Goal: Task Accomplishment & Management: Use online tool/utility

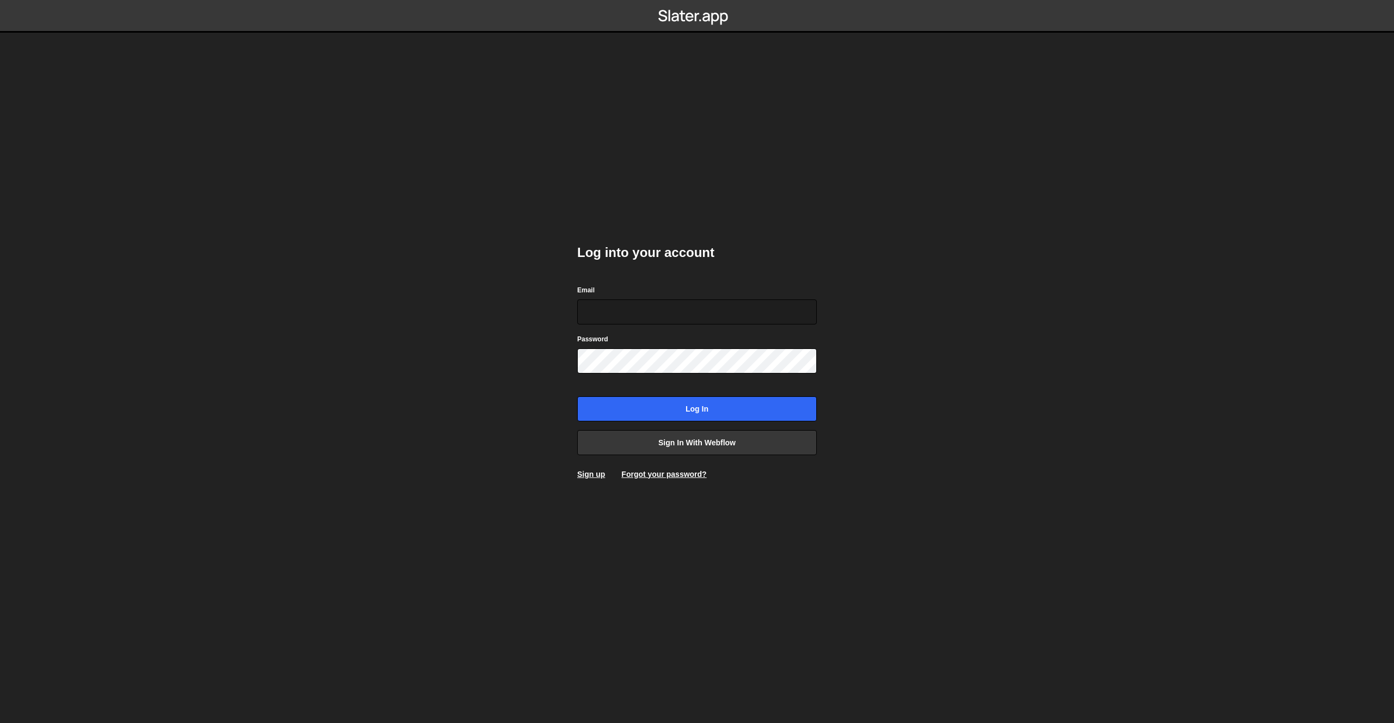
type input "[EMAIL_ADDRESS][DOMAIN_NAME]"
click at [677, 418] on input "Log in" at bounding box center [697, 409] width 240 height 25
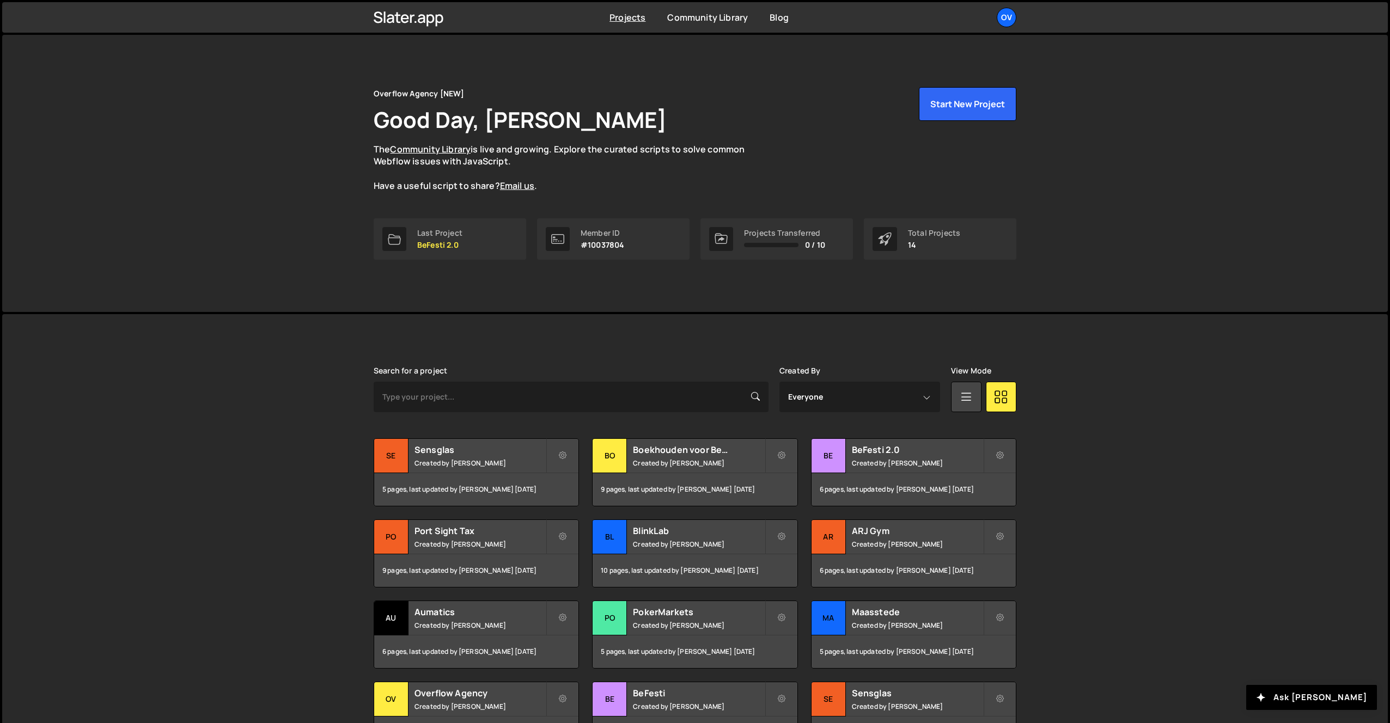
click at [941, 124] on div "Overflow Agency [NEW] Good Day, Jort Steinebach The Community Library is live a…" at bounding box center [695, 139] width 643 height 105
click at [937, 108] on button "Start New Project" at bounding box center [968, 104] width 98 height 34
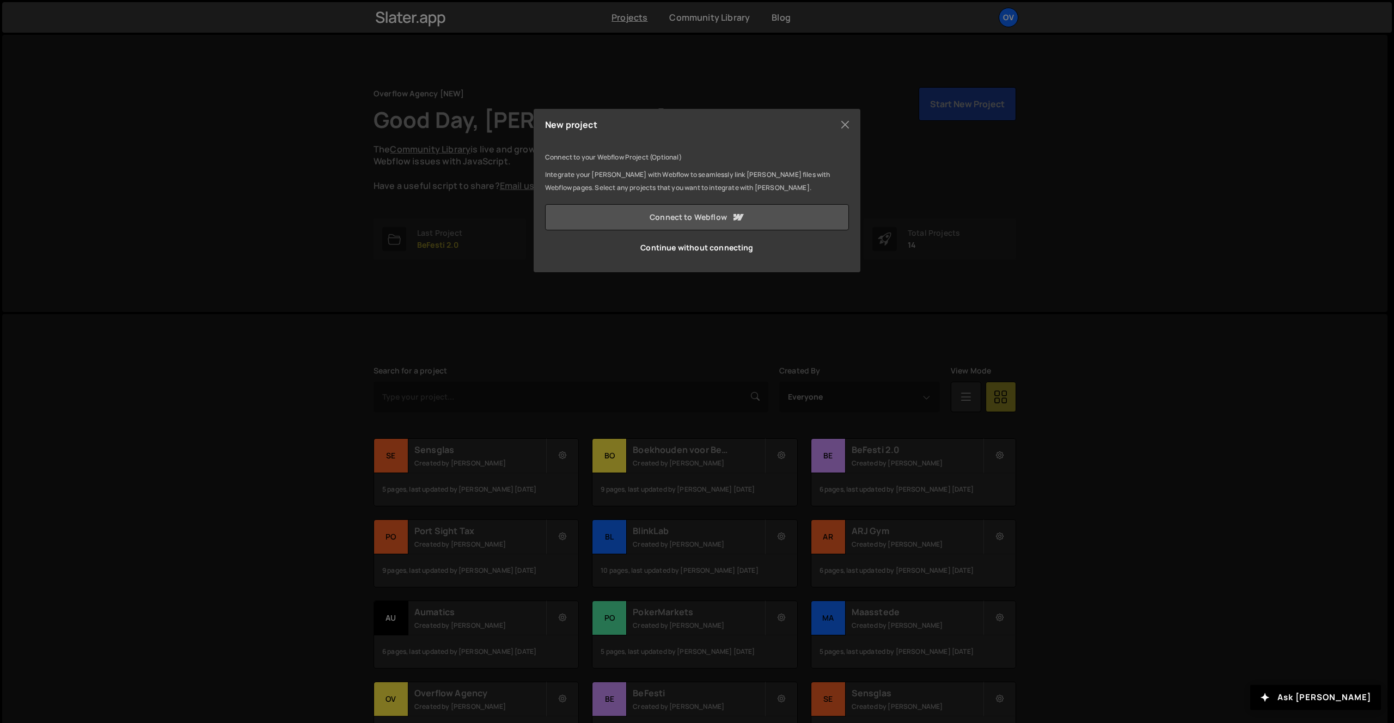
click at [643, 222] on link "Connect to Webflow" at bounding box center [697, 217] width 304 height 26
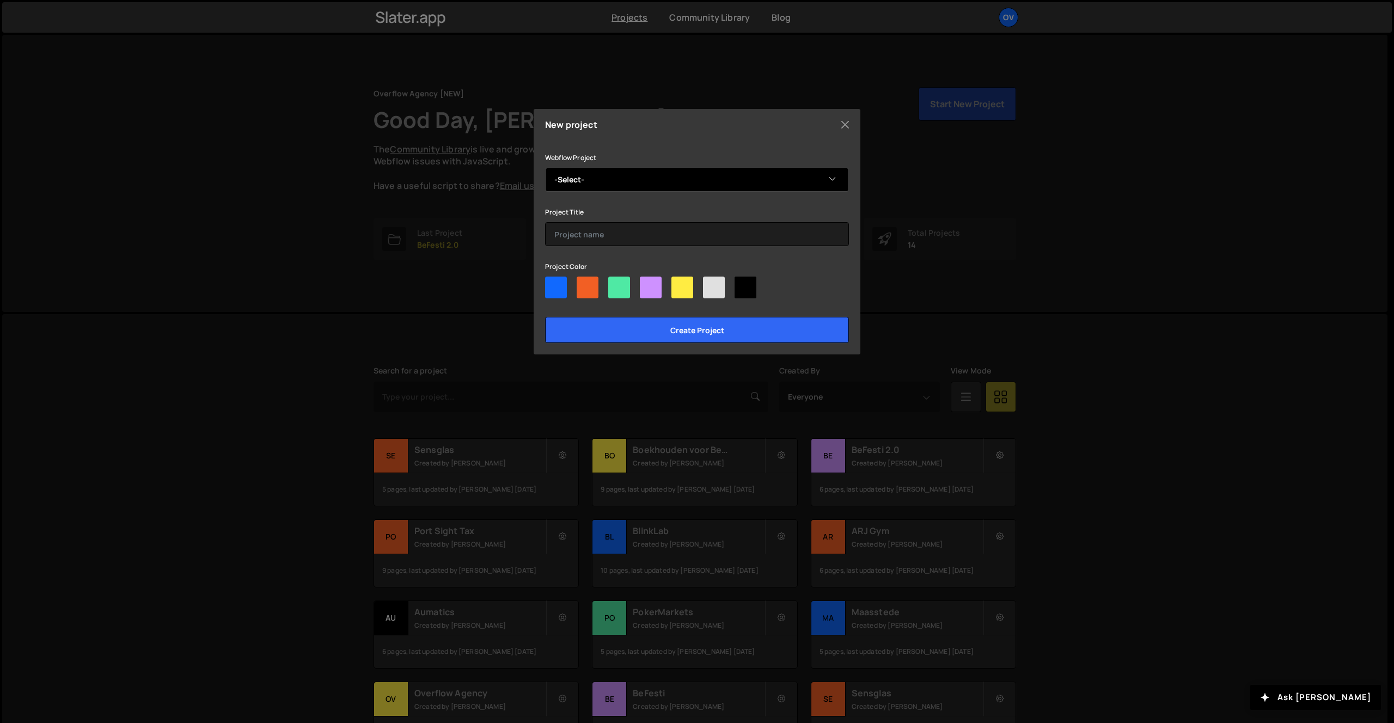
click at [578, 168] on select "-Select- CX Speakers" at bounding box center [697, 180] width 304 height 24
select select "68ade8d00cc8b26eadbfcb1e"
click at [545, 168] on select "-Select- CX Speakers" at bounding box center [697, 180] width 304 height 24
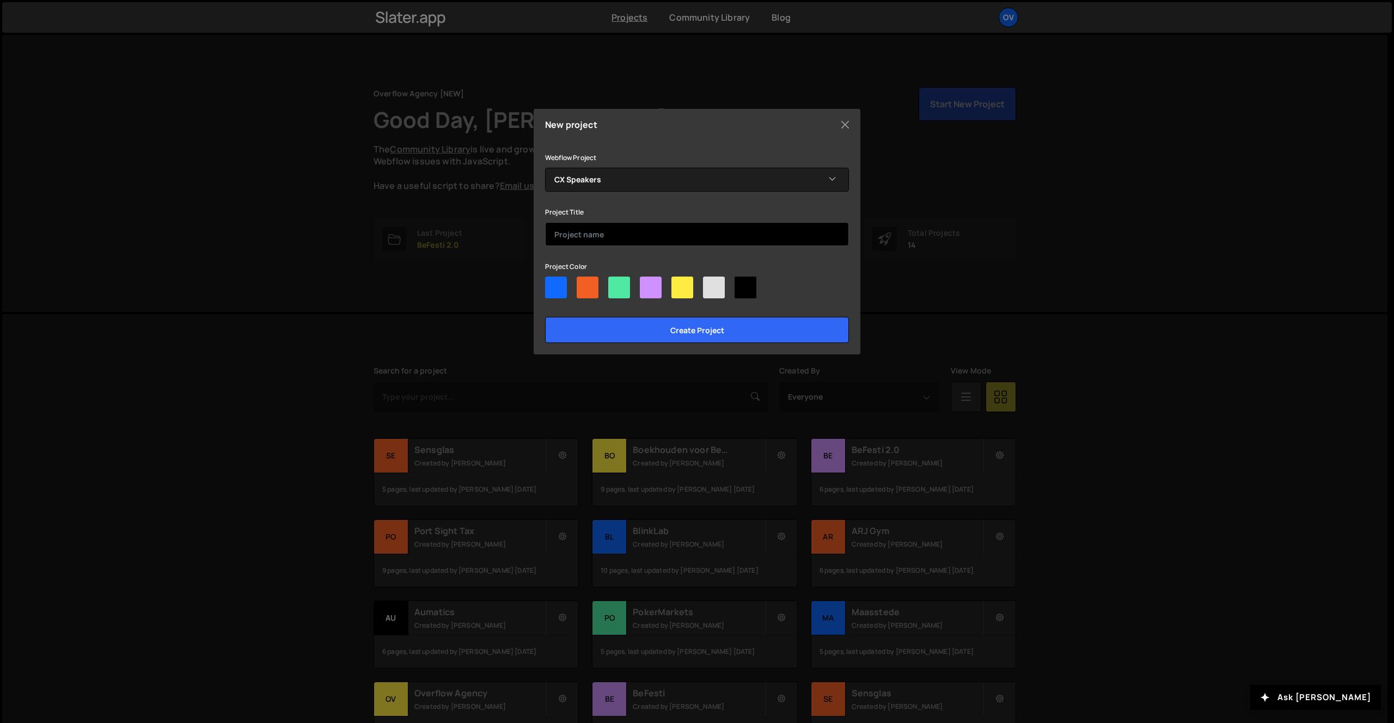
click at [608, 237] on input "text" at bounding box center [697, 234] width 304 height 24
type input "CX Speakers"
click at [594, 287] on div at bounding box center [588, 288] width 22 height 22
click at [584, 284] on input"] "radio" at bounding box center [580, 280] width 7 height 7
radio input"] "true"
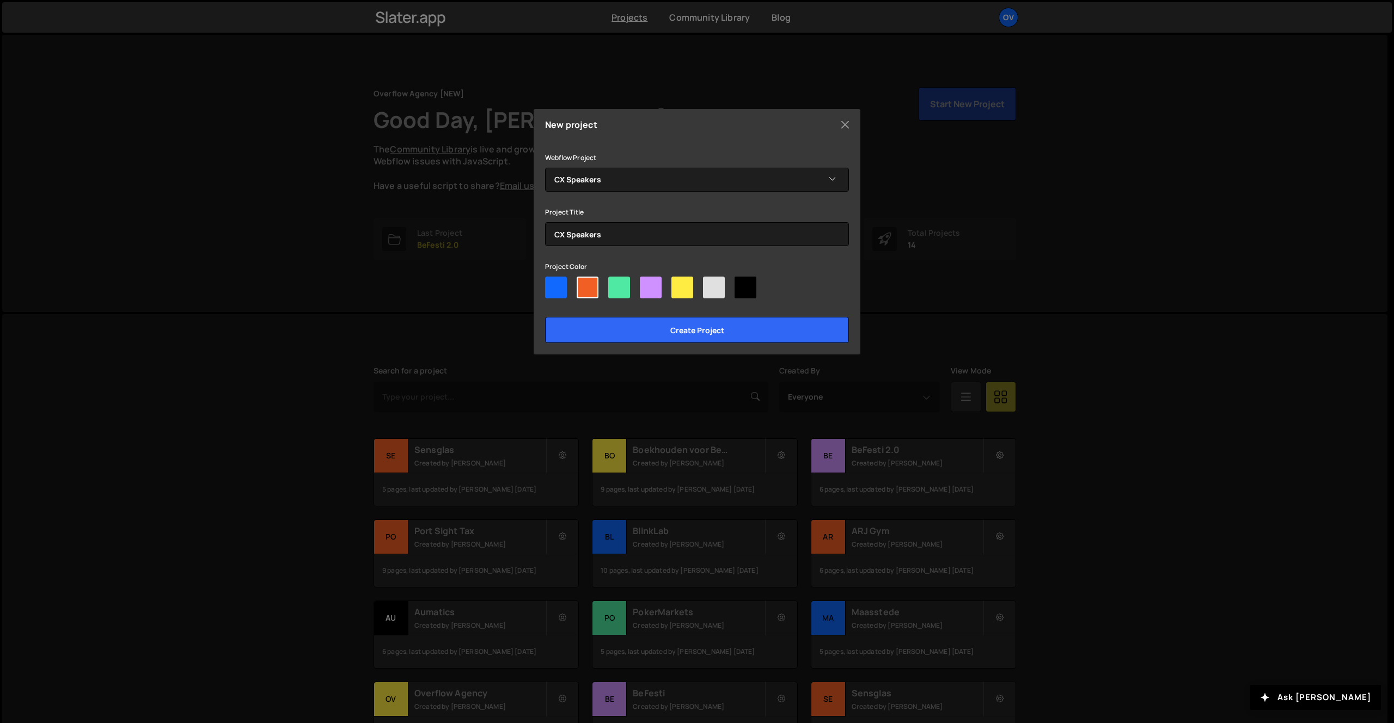
click at [687, 291] on div at bounding box center [683, 288] width 22 height 22
click at [679, 284] on input"] "radio" at bounding box center [675, 280] width 7 height 7
radio input"] "true"
click at [678, 334] on input "Create project" at bounding box center [697, 330] width 304 height 26
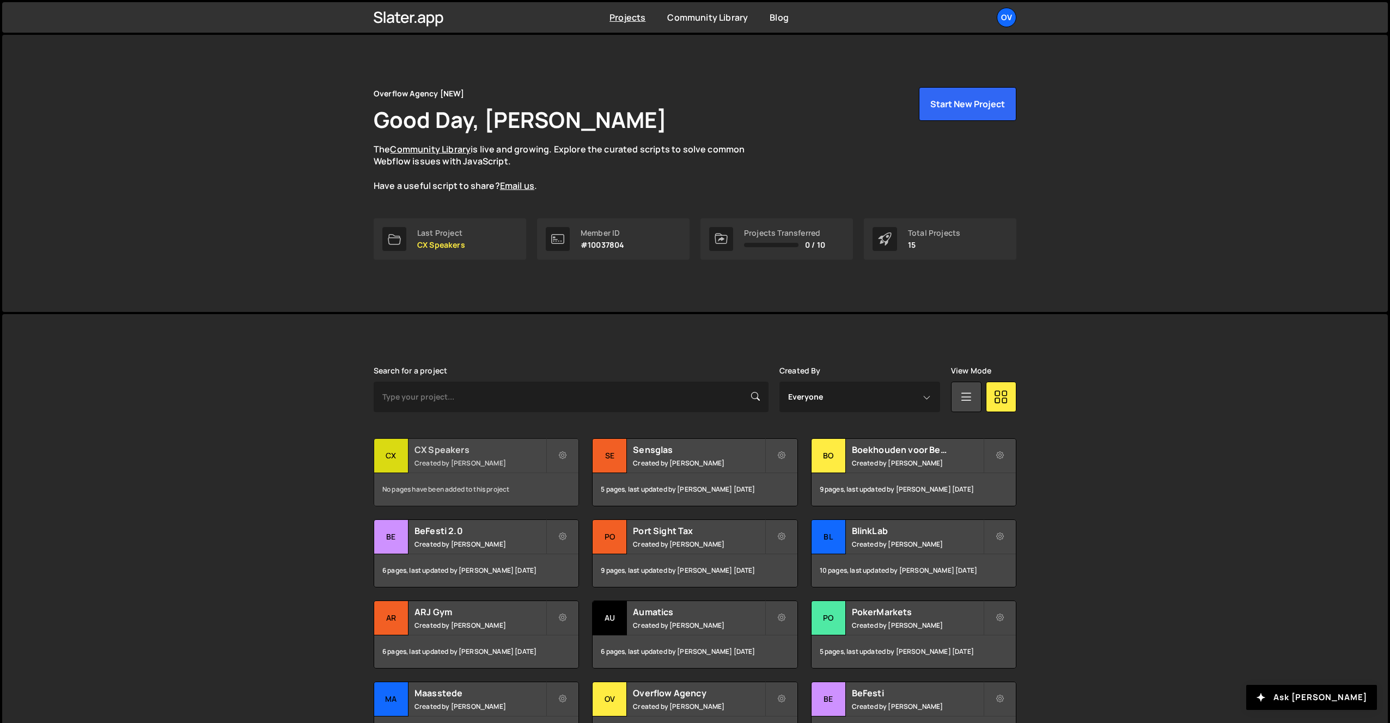
click at [441, 457] on div "CX Speakers Created by Jort Steinebach" at bounding box center [476, 456] width 204 height 34
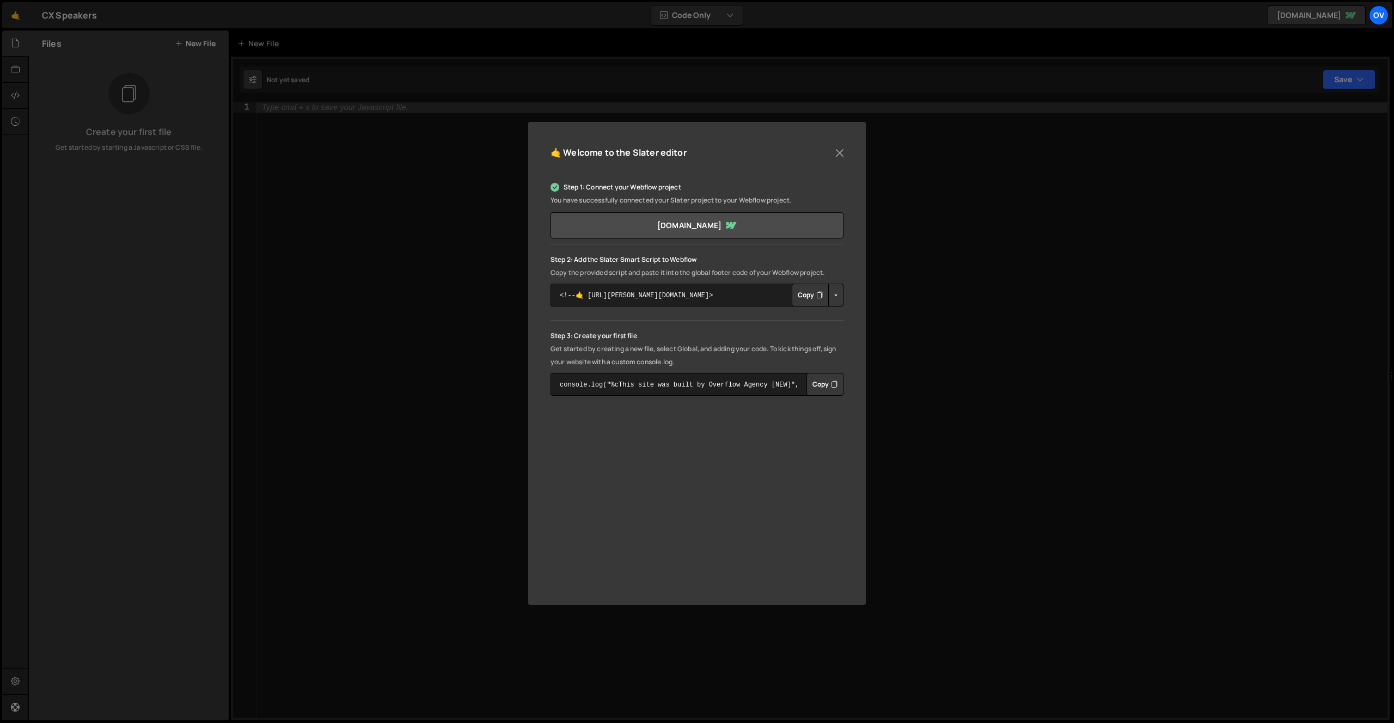
click at [808, 294] on button "Copy" at bounding box center [810, 295] width 37 height 23
click at [808, 300] on button "Copy" at bounding box center [810, 295] width 37 height 23
drag, startPoint x: 842, startPoint y: 149, endPoint x: 717, endPoint y: 138, distance: 125.3
click at [842, 149] on button "Close" at bounding box center [840, 153] width 16 height 16
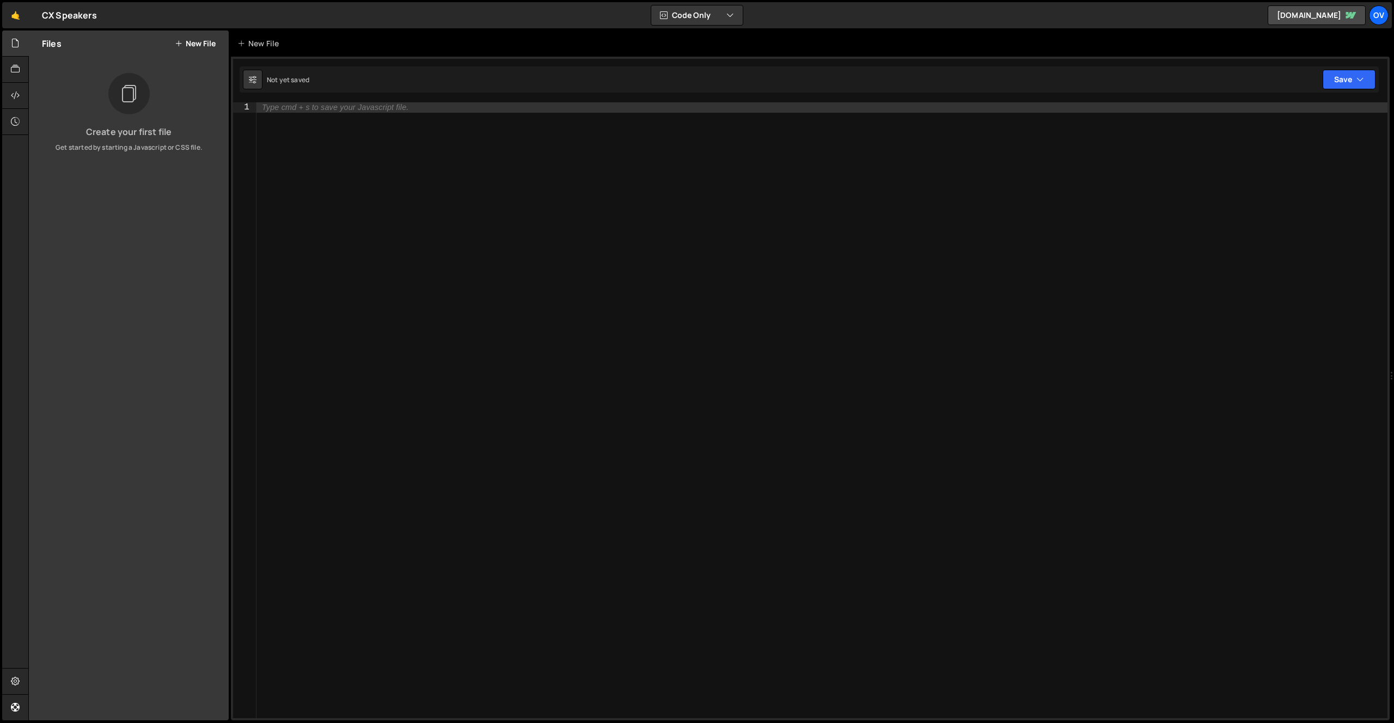
click at [192, 42] on button "New File" at bounding box center [195, 43] width 41 height 9
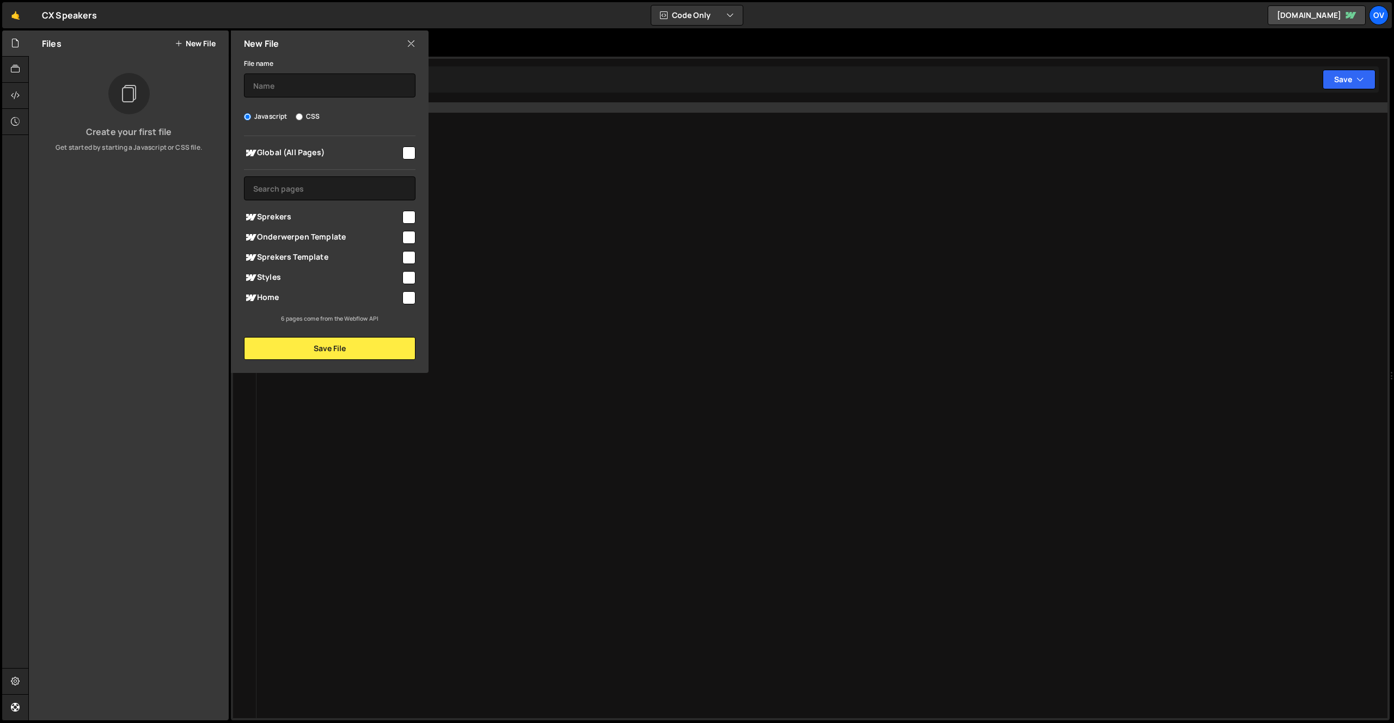
click at [342, 209] on div "Sprekers" at bounding box center [330, 217] width 172 height 20
click at [413, 215] on input "checkbox" at bounding box center [409, 217] width 13 height 13
checkbox input "true"
click at [312, 78] on input "text" at bounding box center [330, 86] width 172 height 24
type input "Sprekers Filter"
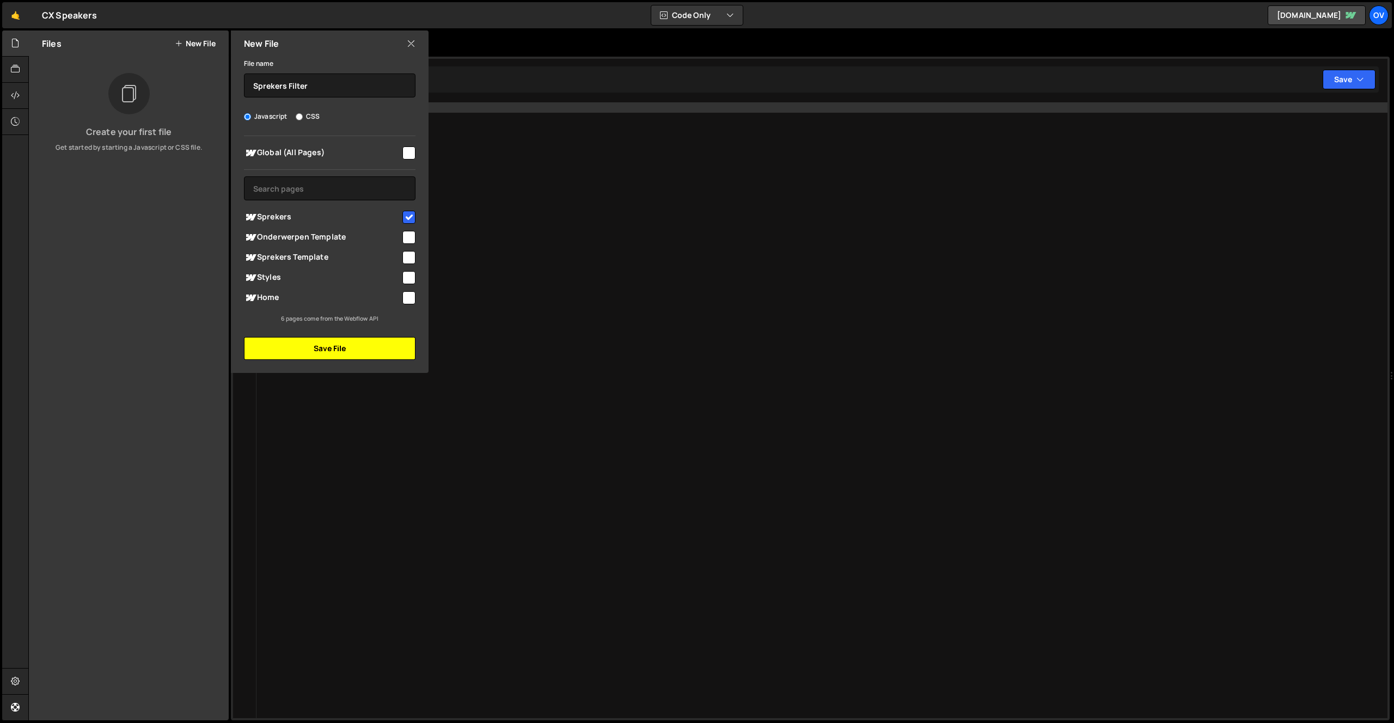
click at [327, 355] on button "Save File" at bounding box center [330, 348] width 172 height 23
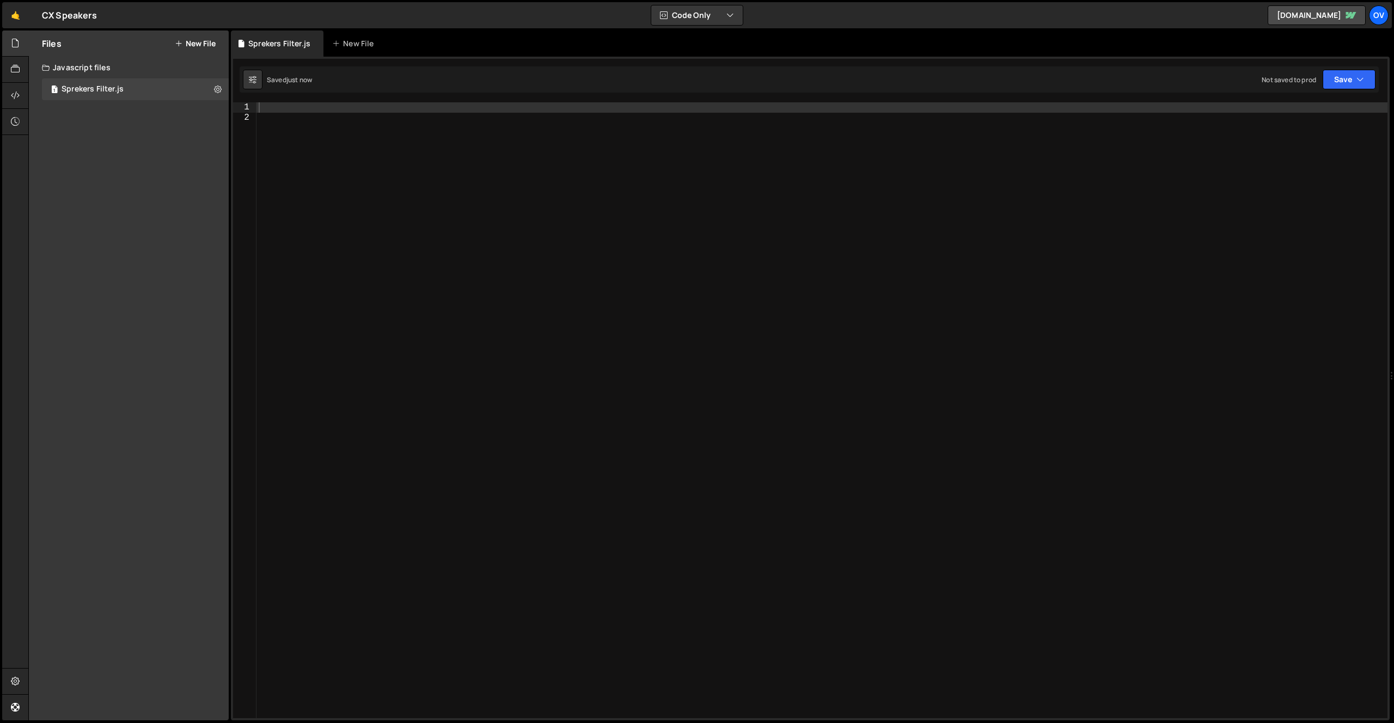
click at [403, 261] on div at bounding box center [822, 420] width 1131 height 637
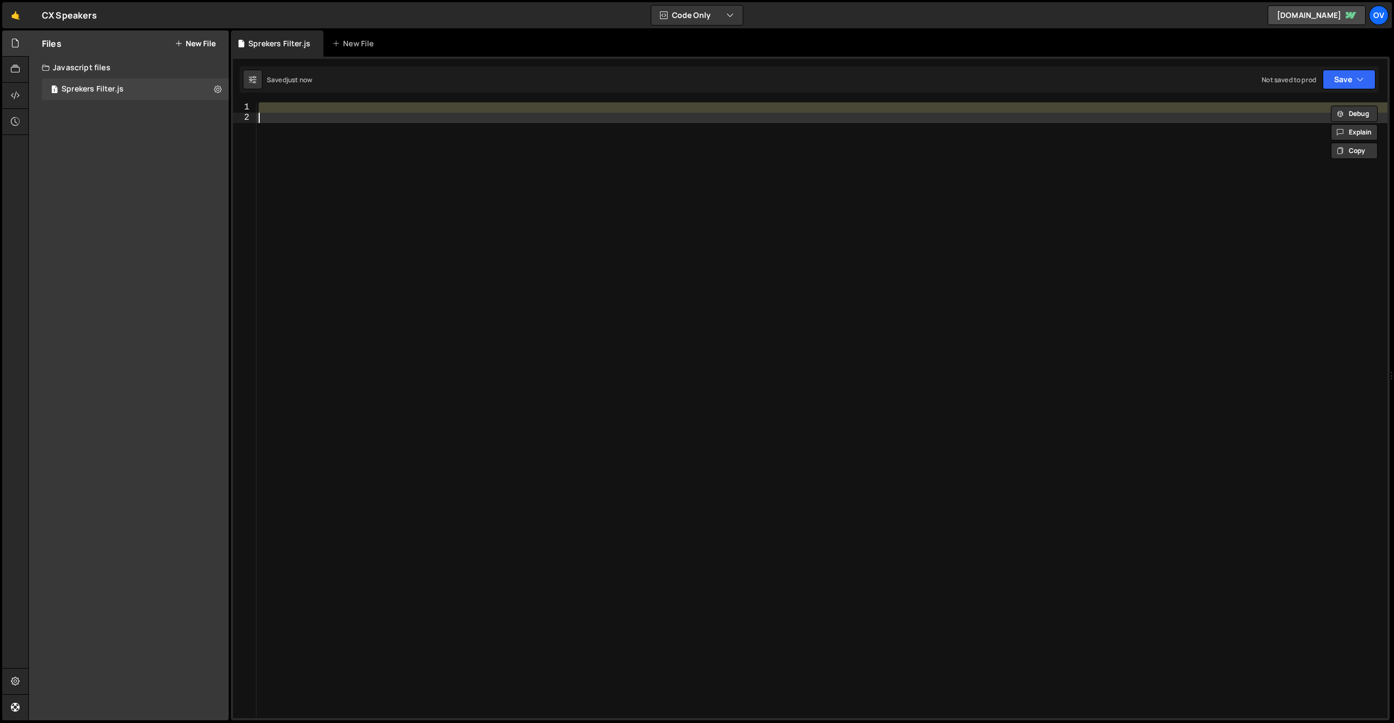
paste textarea
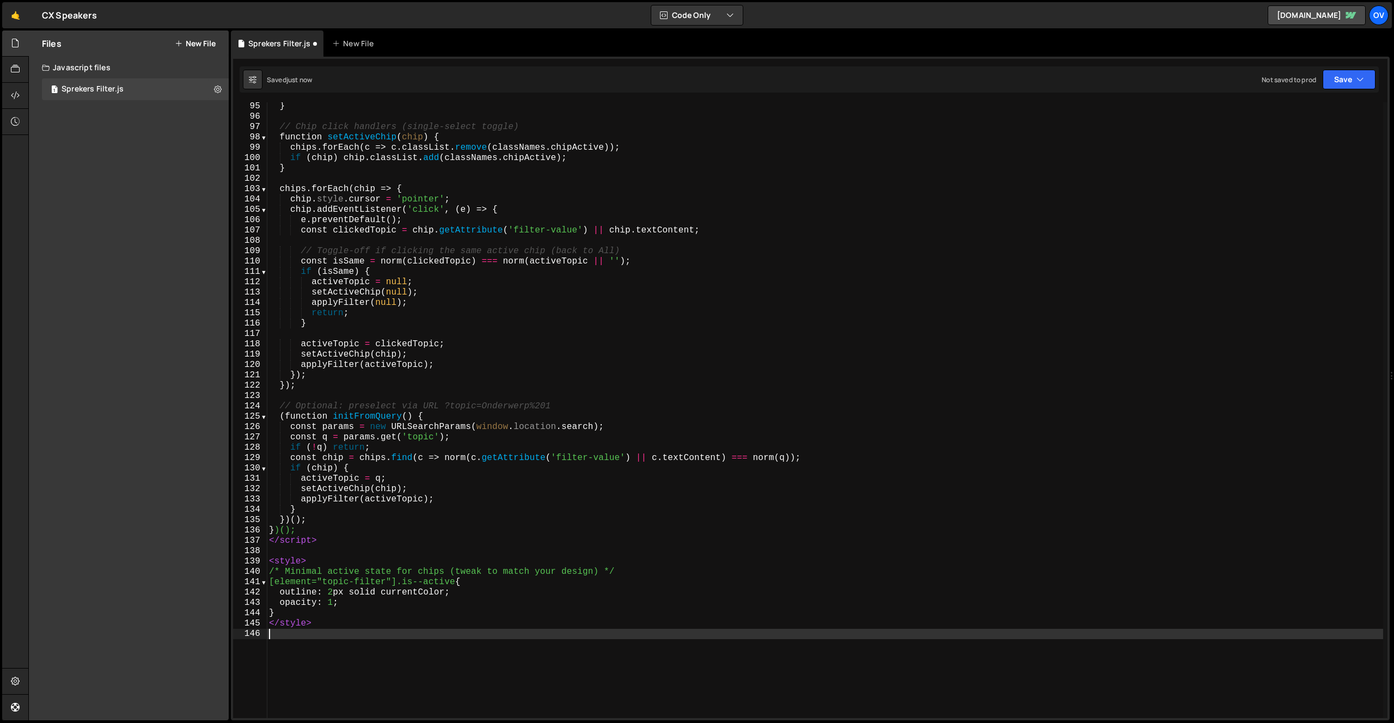
scroll to position [1007, 0]
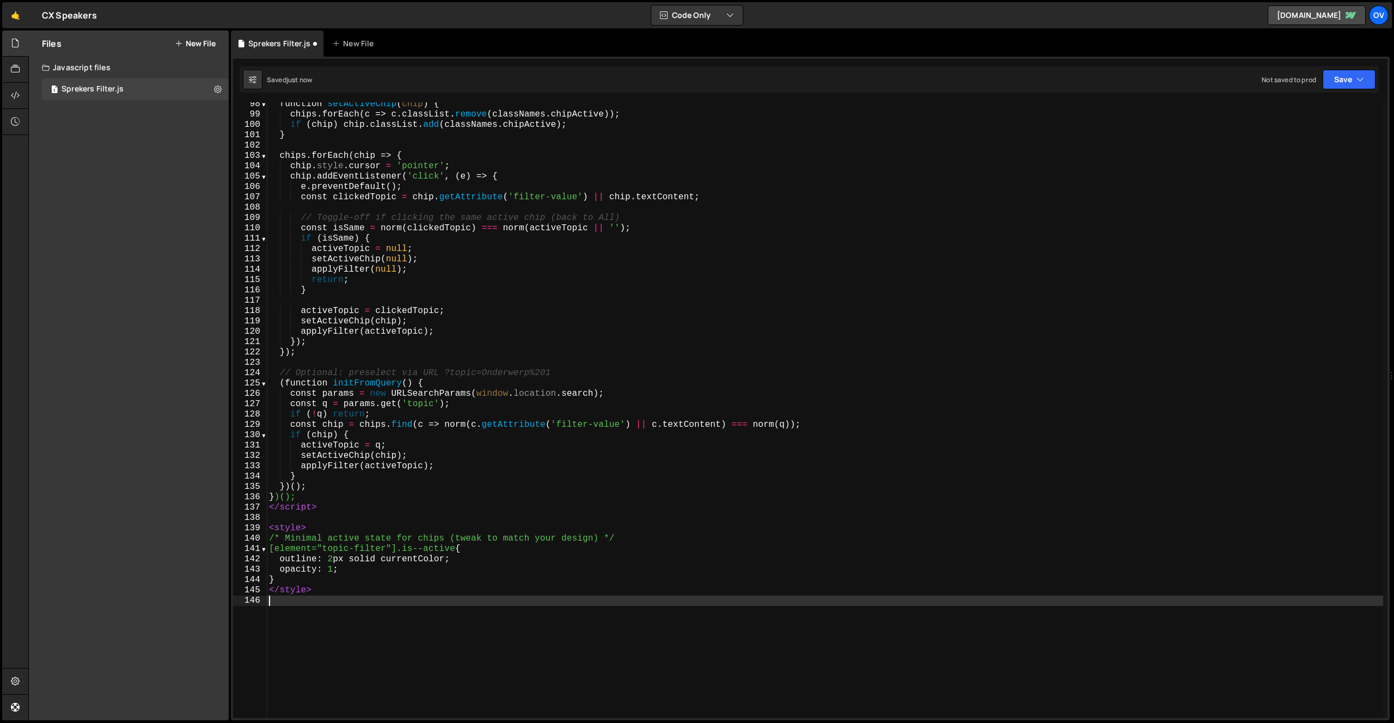
type textarea "</style>"
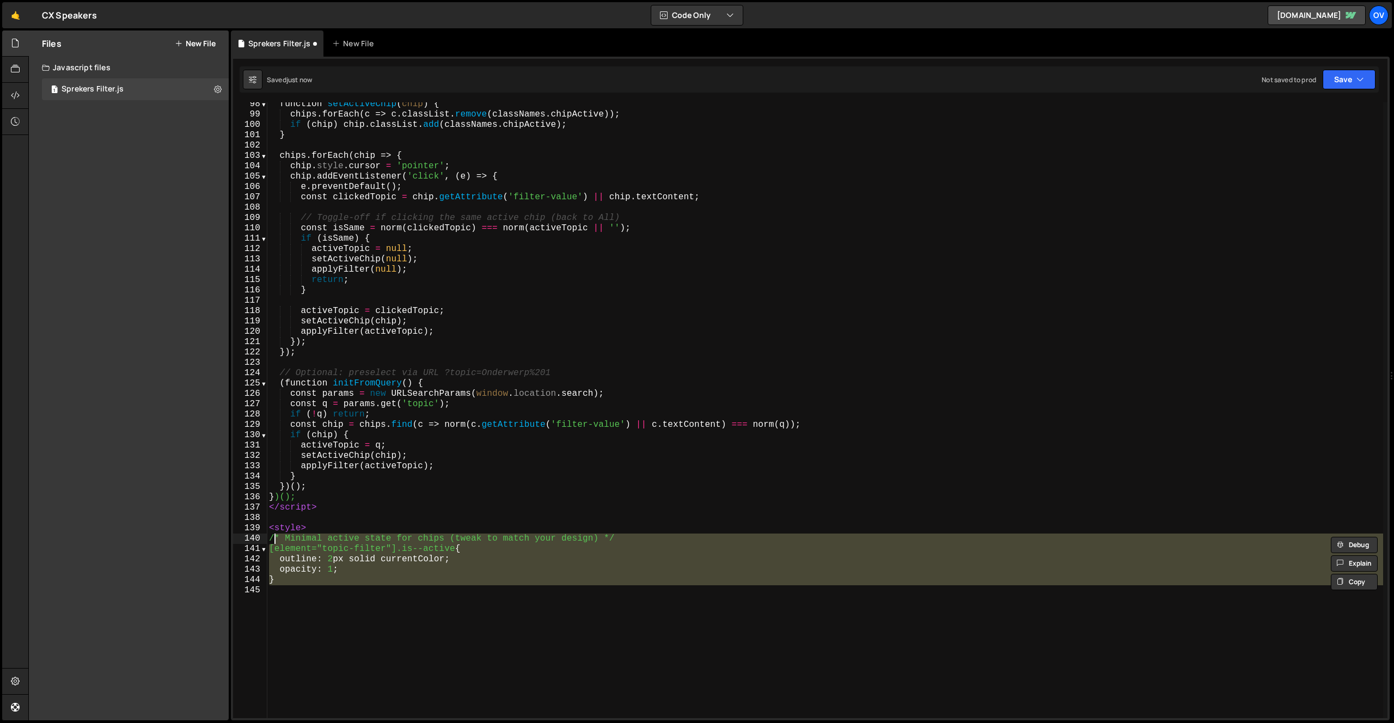
type textarea "[element="topic-filter"].is--active { outline: 2px solid currentColor;"
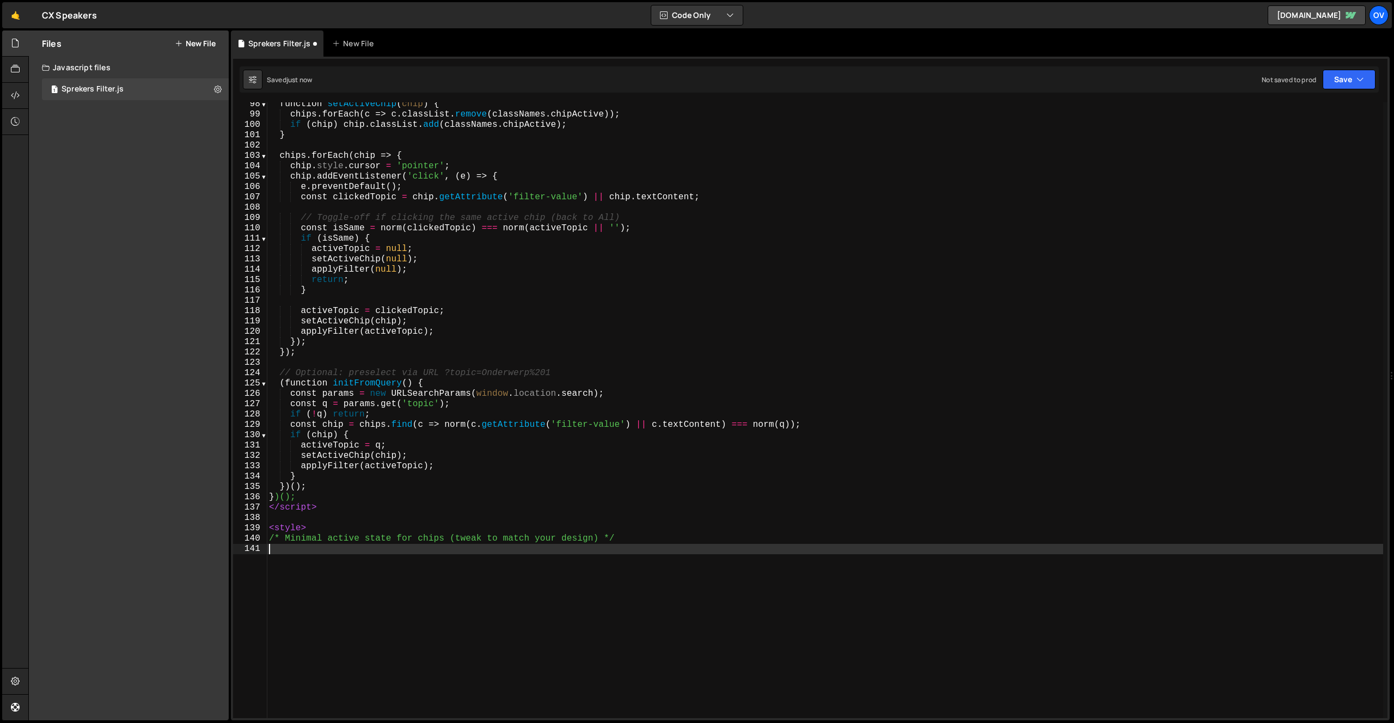
type textarea "/* Minimal active state for chips (tweak to match your design) */"
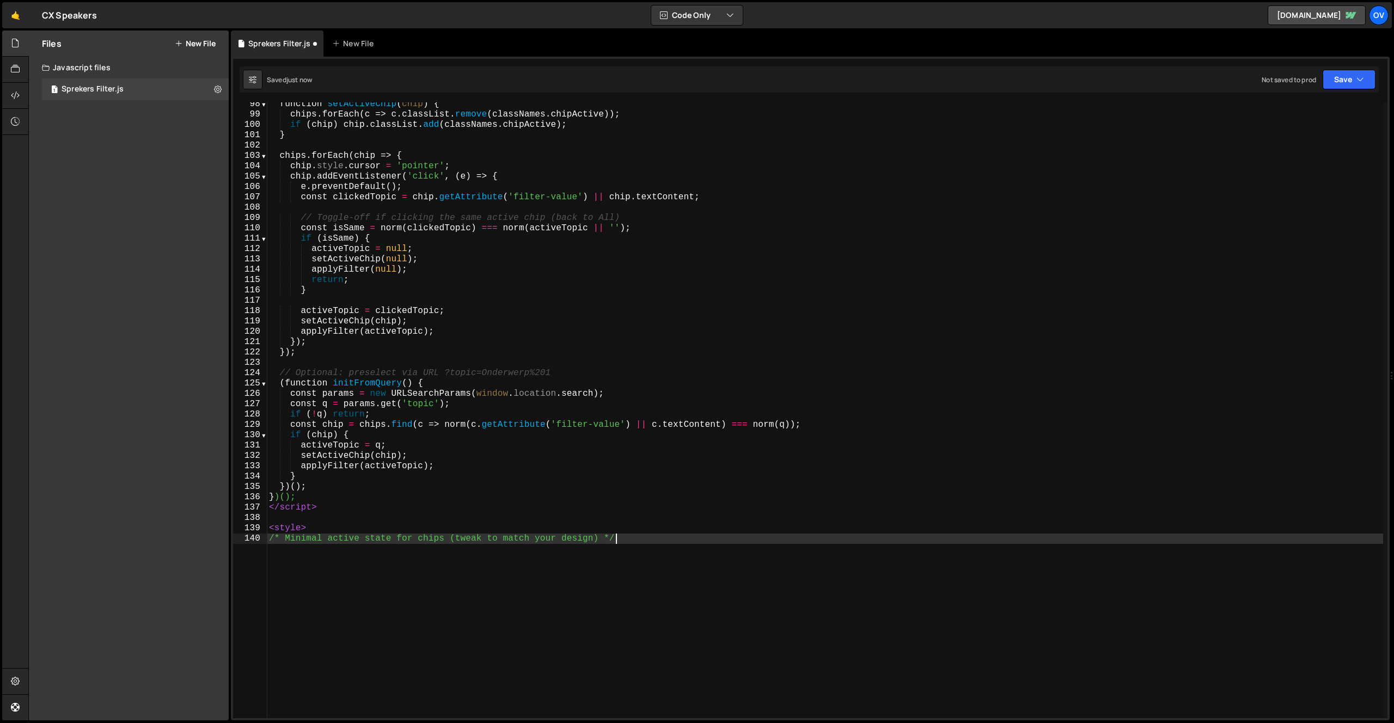
type textarea "<style>"
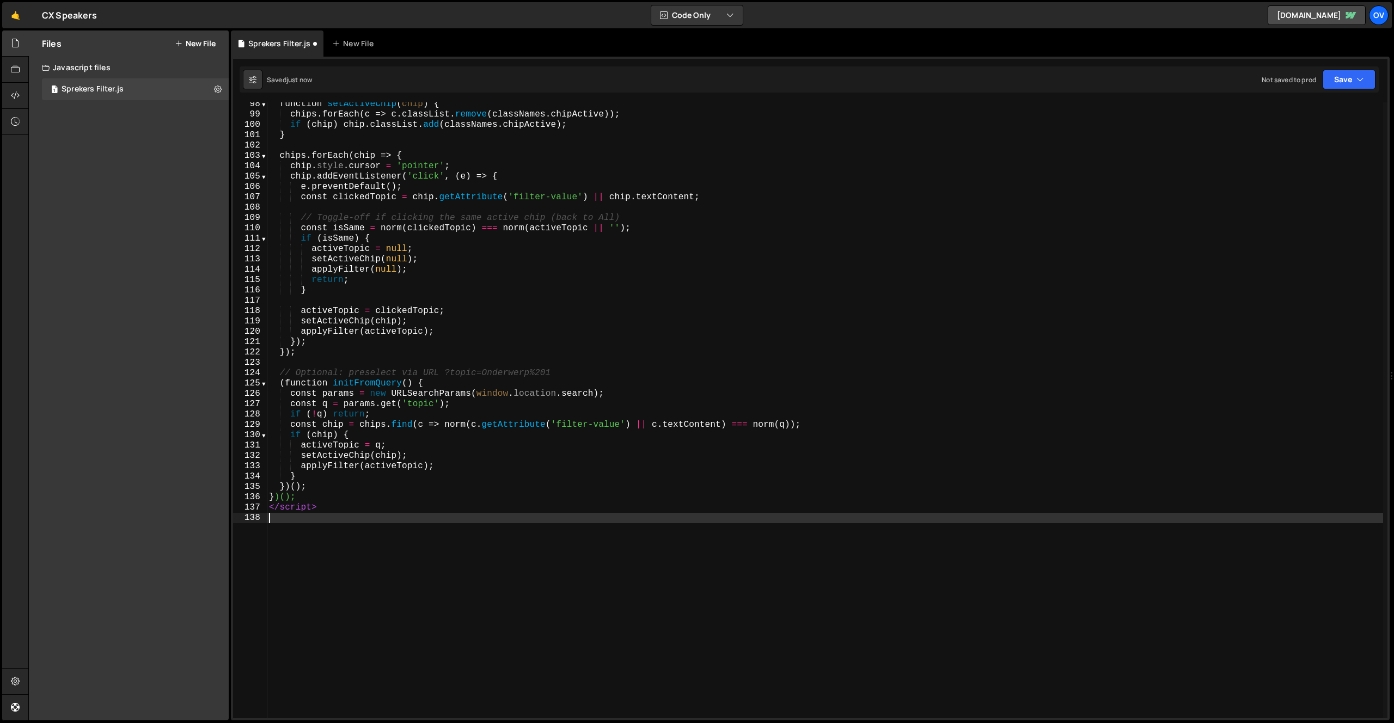
type textarea "</script>"
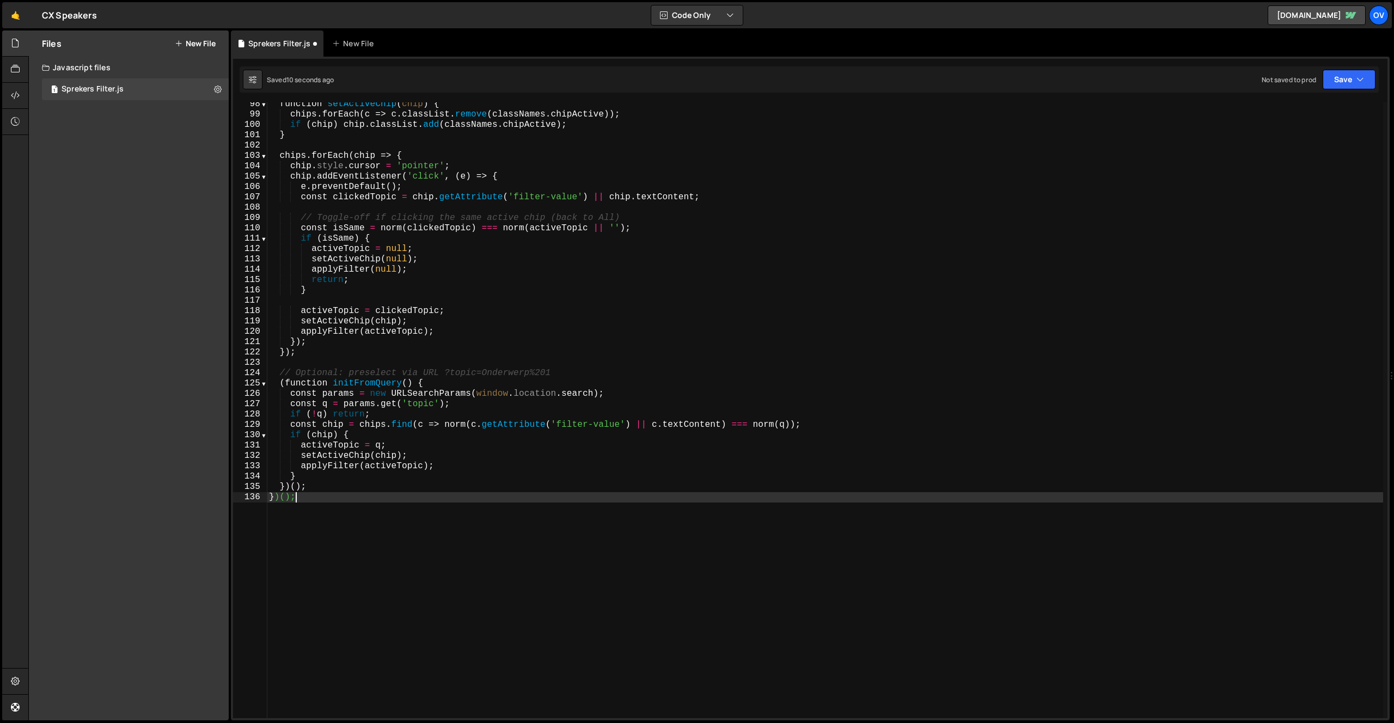
type textarea "<script>"
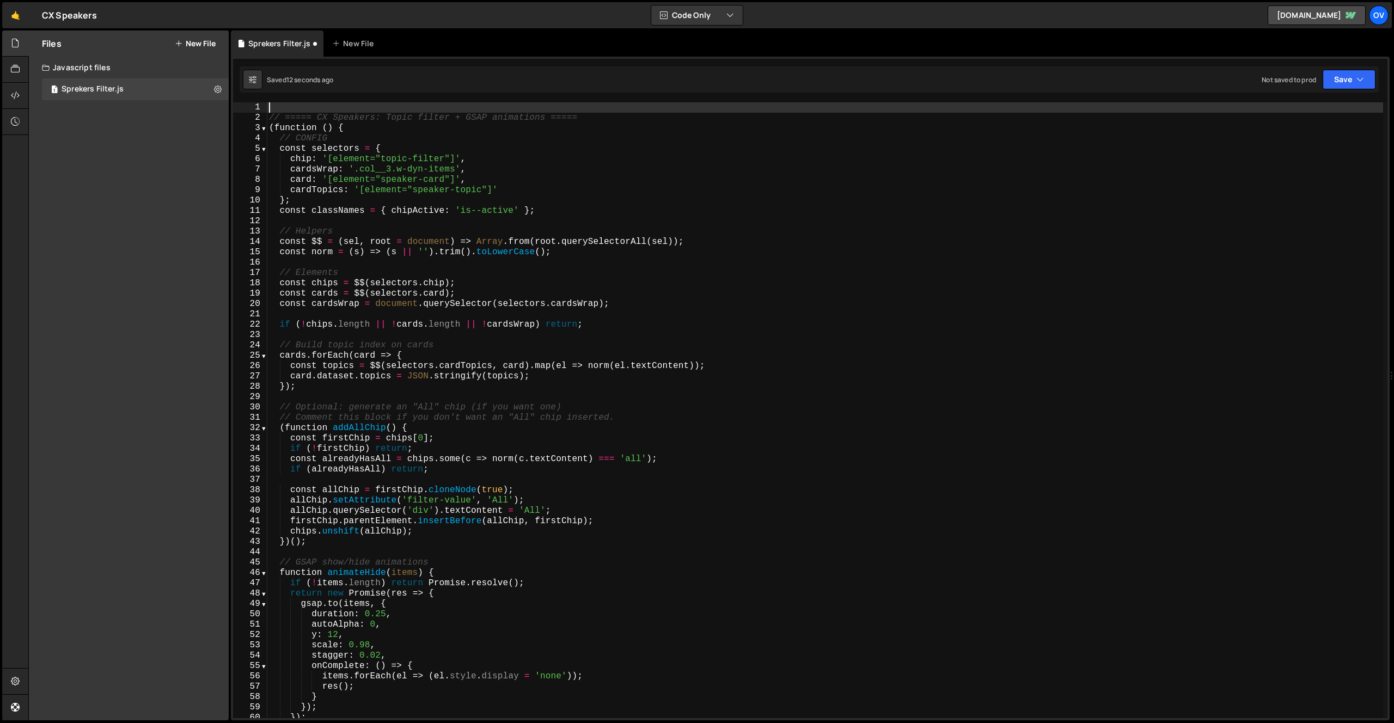
type textarea "// ===== CX Speakers: Topic filter + GSAP animations ====="
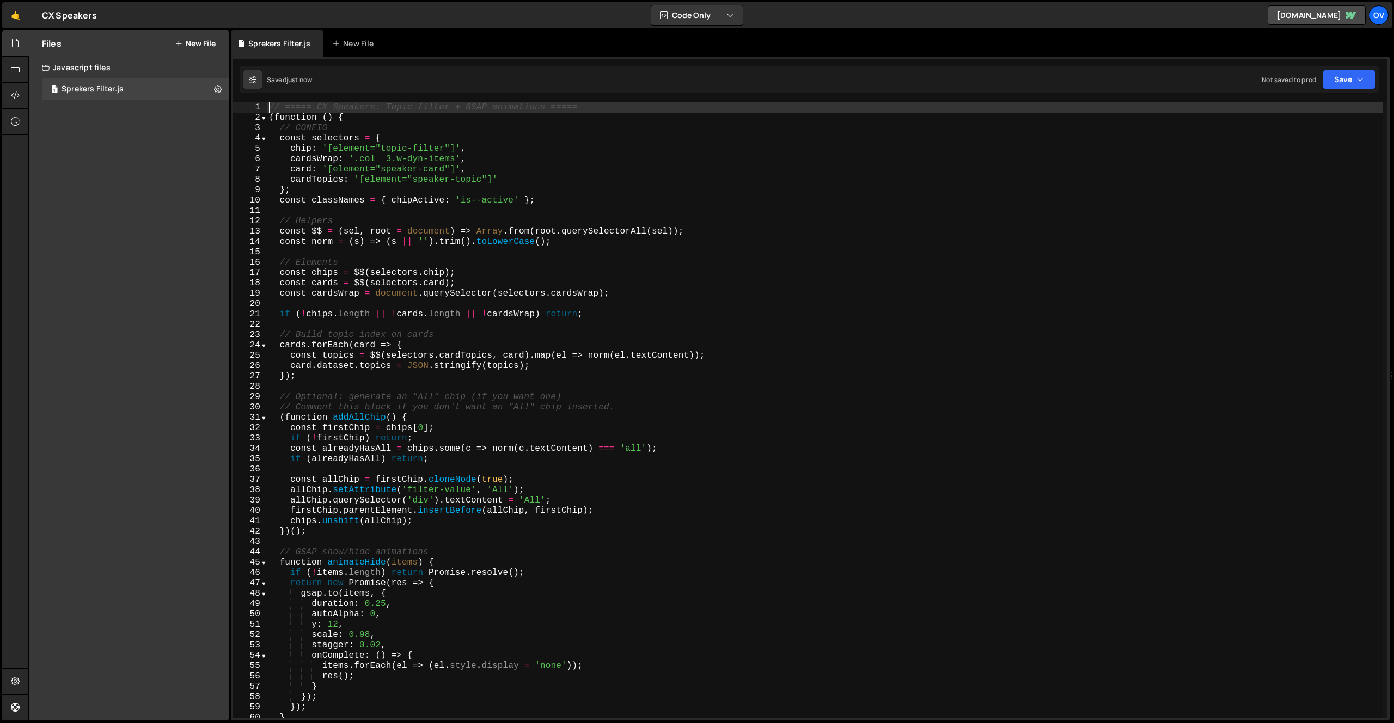
click at [206, 34] on div "Files New File" at bounding box center [129, 44] width 200 height 26
drag, startPoint x: 203, startPoint y: 41, endPoint x: 208, endPoint y: 65, distance: 25.0
click at [203, 41] on button "New File" at bounding box center [195, 43] width 41 height 9
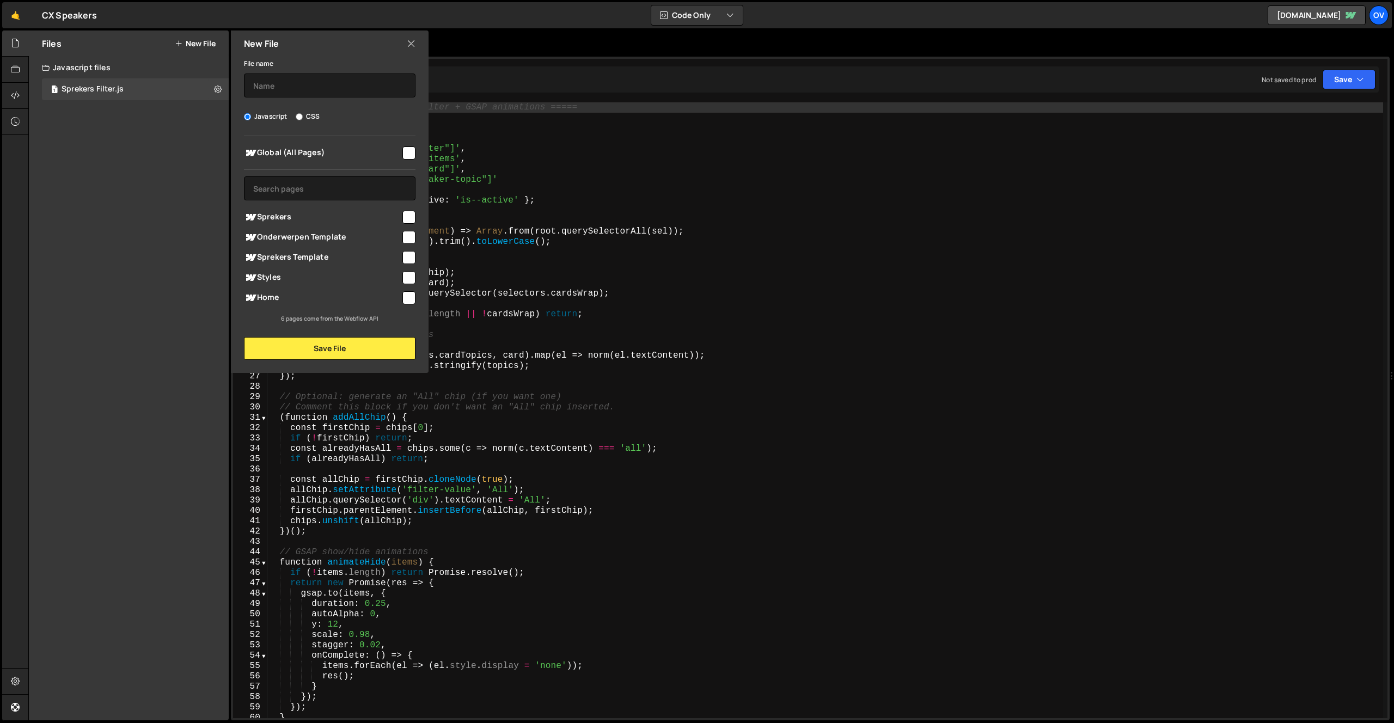
click at [308, 107] on div "File name Javascript CSS Global (All Pages) Save File" at bounding box center [330, 208] width 198 height 303
click at [309, 115] on label "CSS" at bounding box center [308, 116] width 24 height 11
click at [303, 115] on input "CSS" at bounding box center [299, 116] width 7 height 7
radio input "true"
drag, startPoint x: 400, startPoint y: 217, endPoint x: 393, endPoint y: 198, distance: 20.3
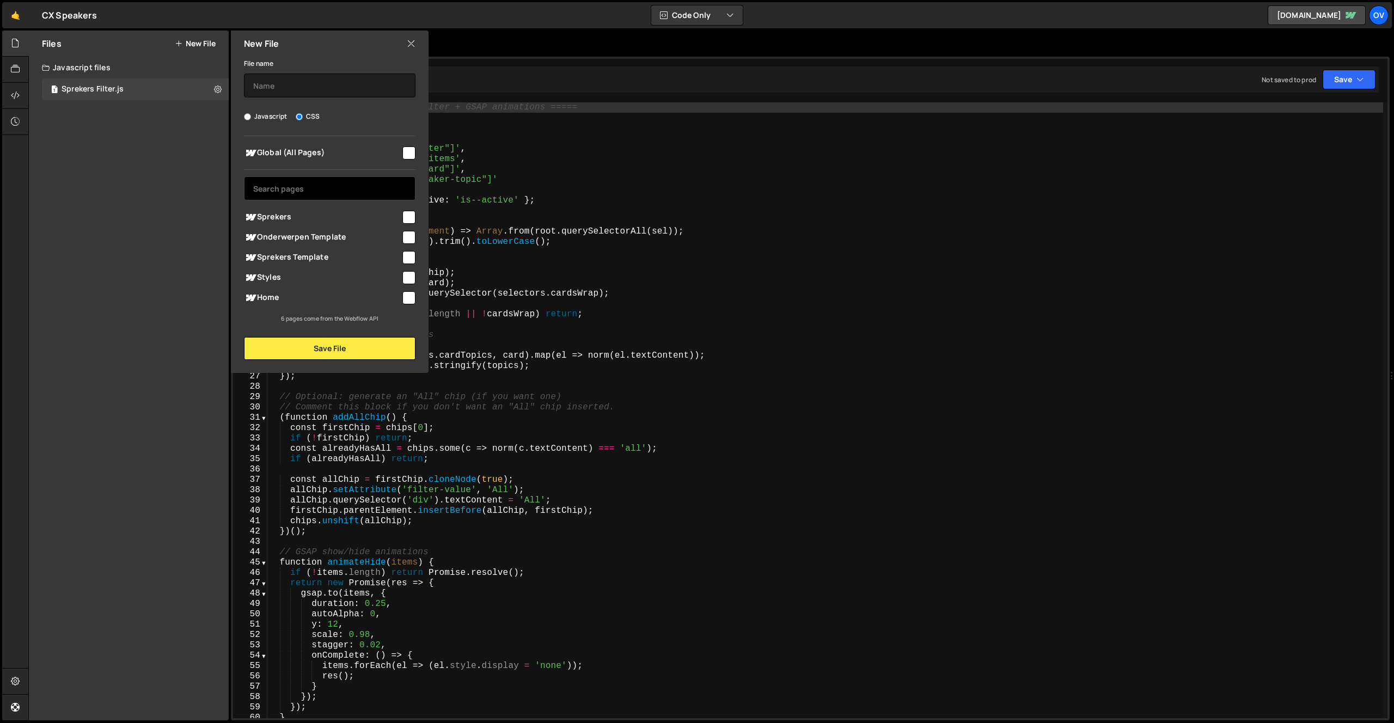
click at [400, 217] on span "Sprekers" at bounding box center [322, 217] width 157 height 13
checkbox input "true"
click at [327, 76] on input "text" at bounding box center [330, 86] width 172 height 24
type input "Sprekers Filter Styling"
click at [333, 349] on button "Save File" at bounding box center [330, 348] width 172 height 23
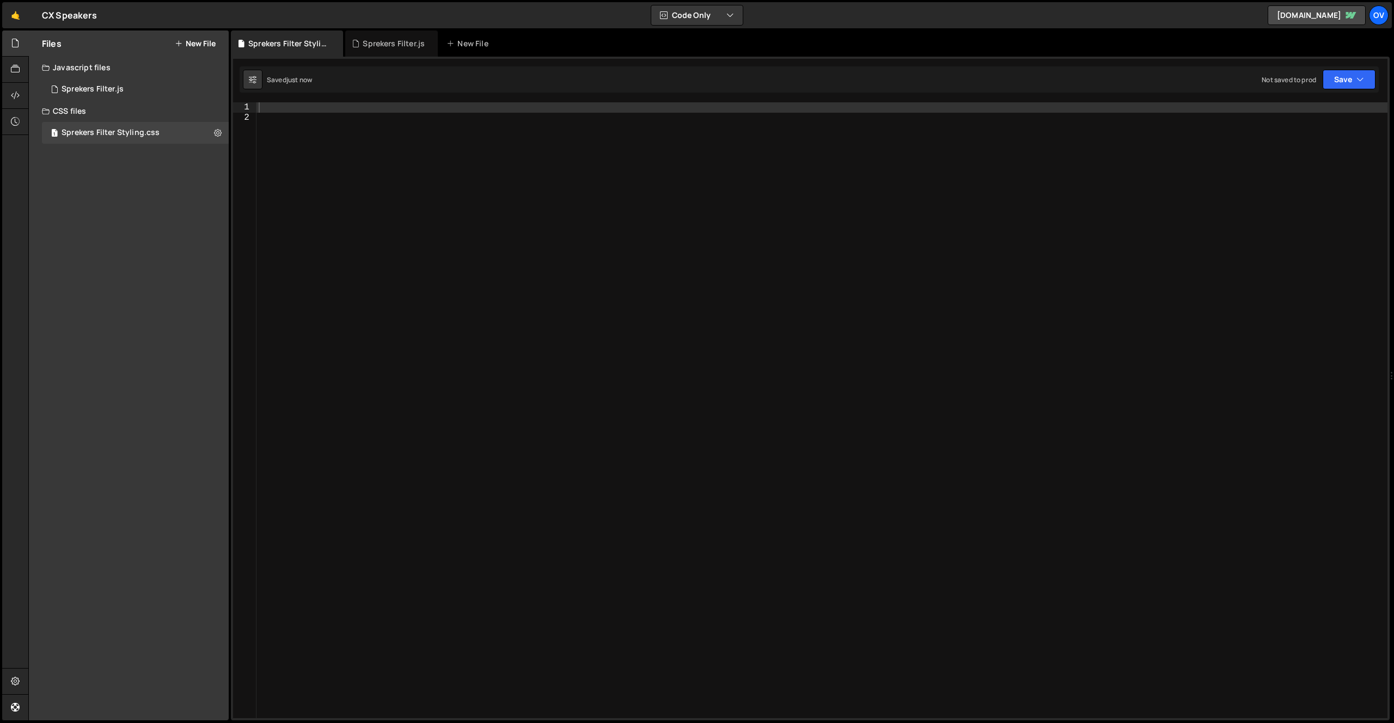
click at [386, 176] on div at bounding box center [822, 420] width 1131 height 637
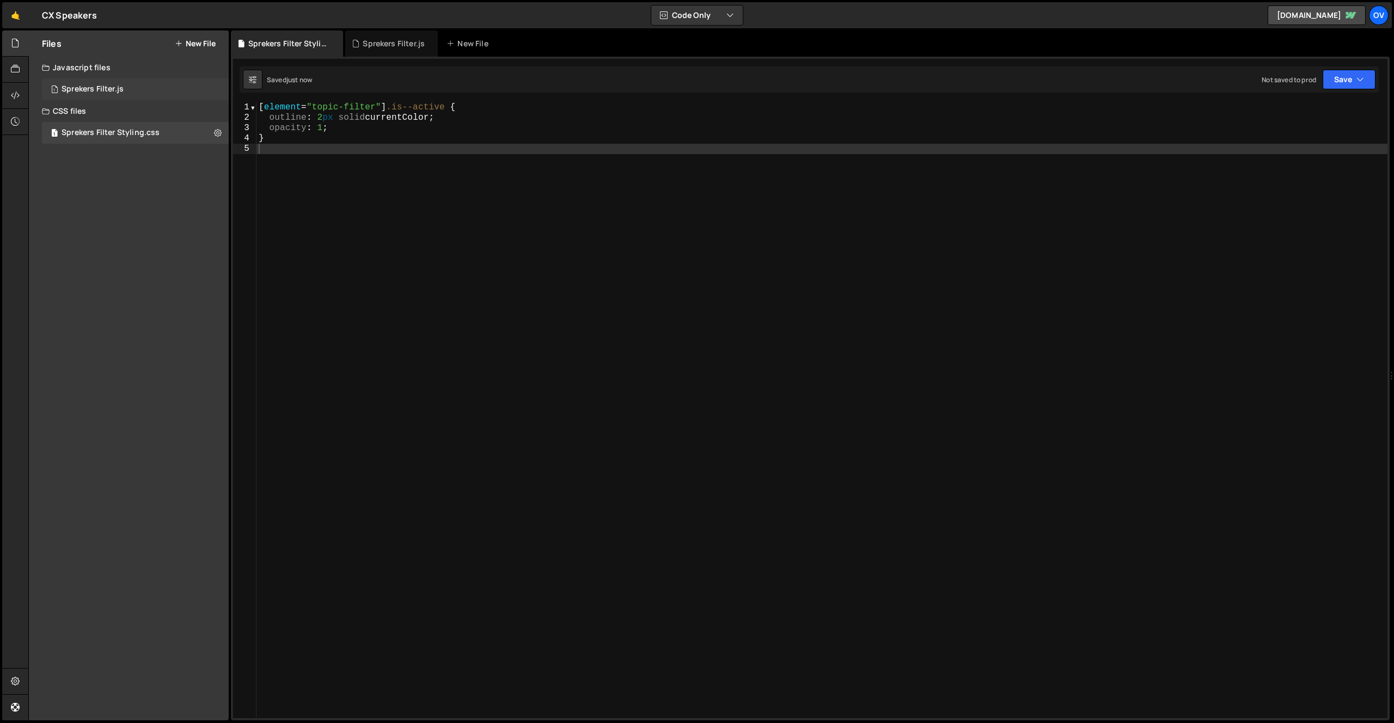
click at [126, 95] on div "1 Sprekers Filter.js 0" at bounding box center [135, 89] width 187 height 22
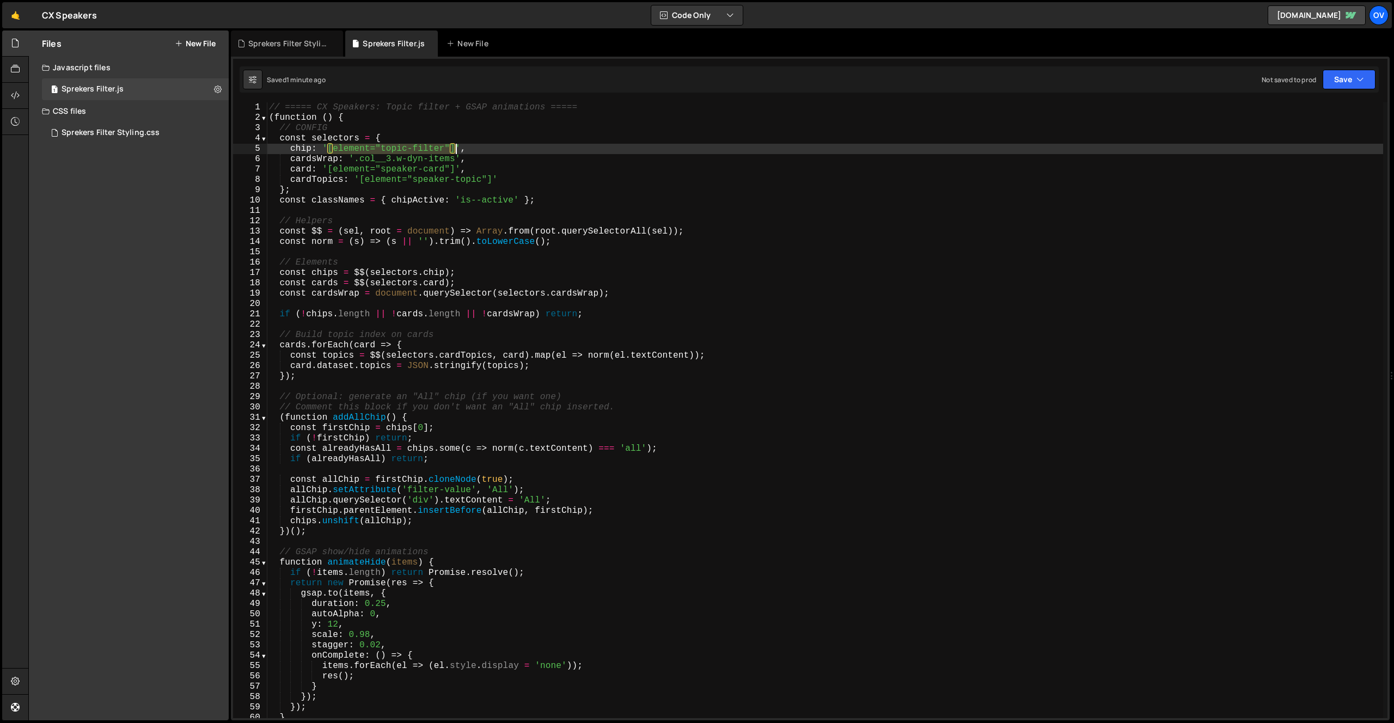
drag, startPoint x: 330, startPoint y: 145, endPoint x: 455, endPoint y: 147, distance: 125.8
click at [455, 147] on div "// ===== CX Speakers: Topic filter + GSAP animations ===== ( function ( ) { // …" at bounding box center [825, 420] width 1117 height 637
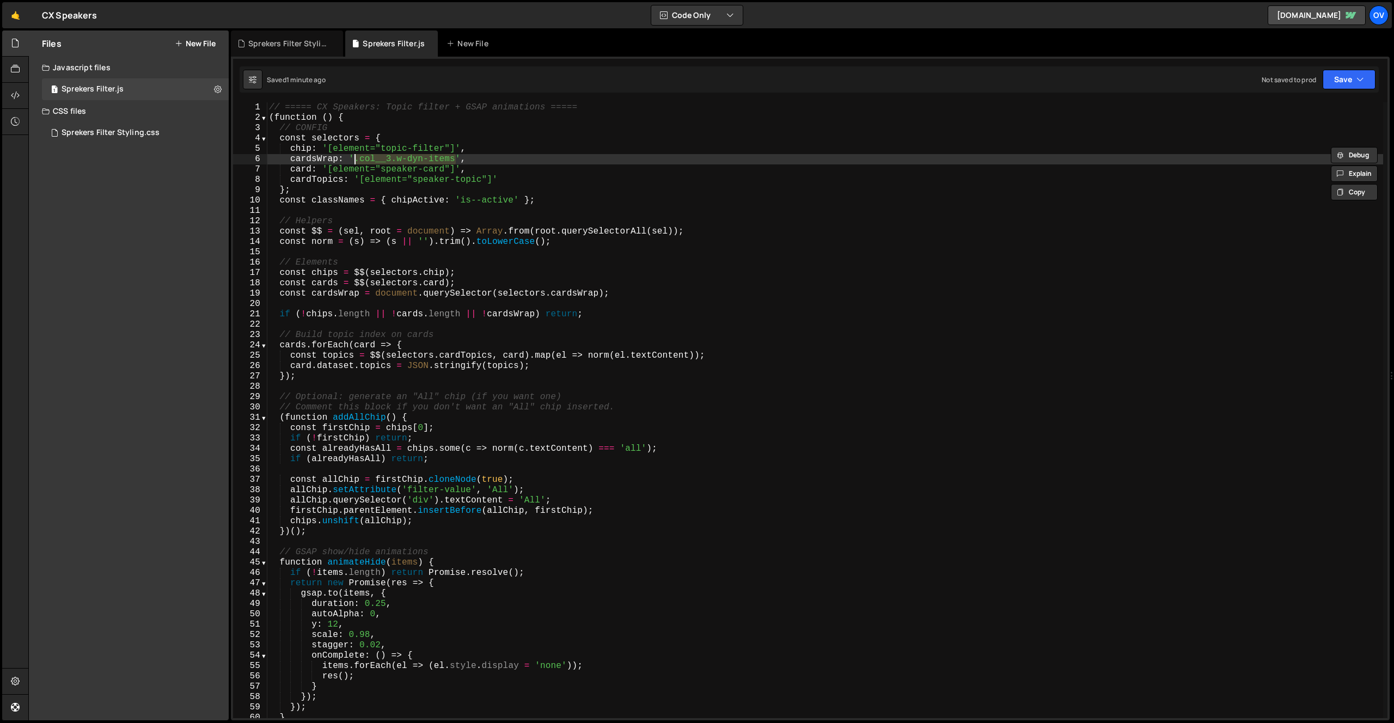
drag, startPoint x: 458, startPoint y: 161, endPoint x: 356, endPoint y: 159, distance: 102.4
click at [356, 159] on div "// ===== CX Speakers: Topic filter + GSAP animations ===== ( function ( ) { // …" at bounding box center [825, 420] width 1117 height 637
paste textarea "[element="topic-filter"]"
click at [418, 169] on div "// ===== CX Speakers: Topic filter + GSAP animations ===== ( function ( ) { // …" at bounding box center [825, 420] width 1117 height 637
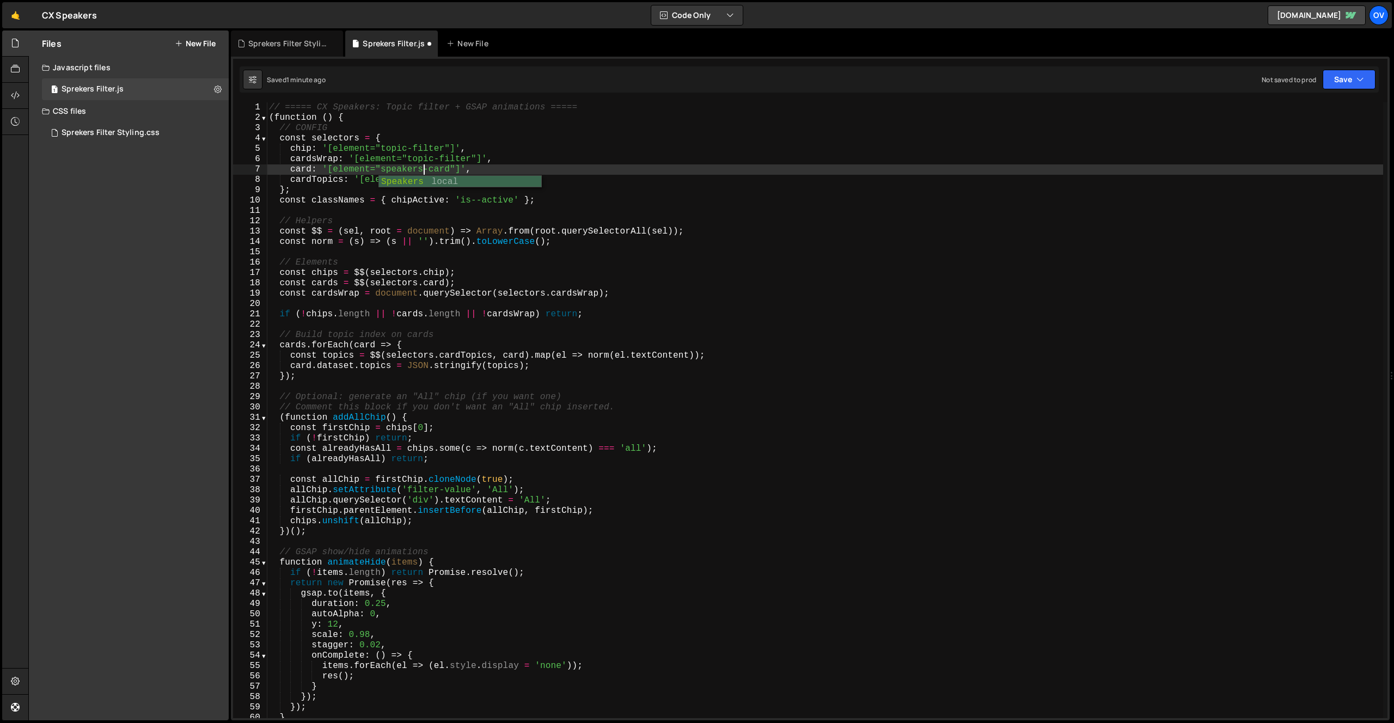
click at [426, 160] on div "// ===== CX Speakers: Topic filter + GSAP animations ===== ( function ( ) { // …" at bounding box center [825, 420] width 1117 height 637
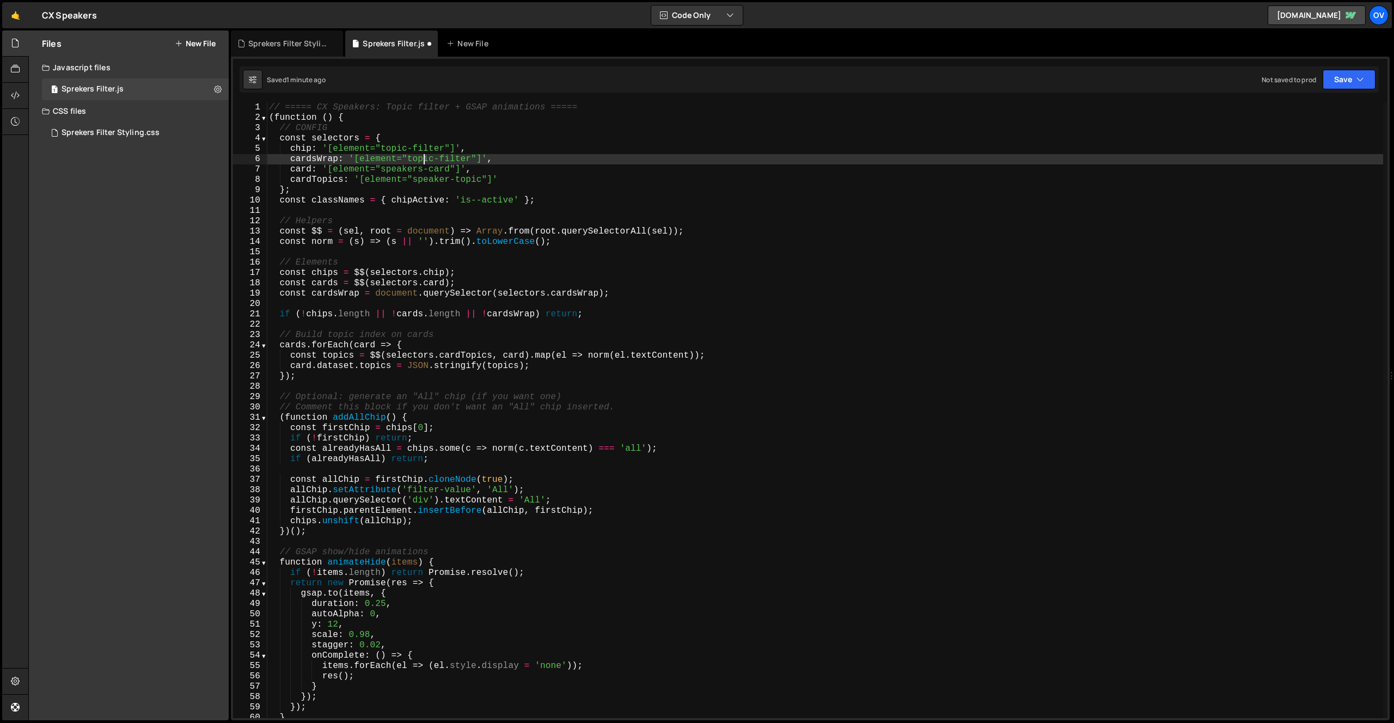
click at [426, 160] on div "// ===== CX Speakers: Topic filter + GSAP animations ===== ( function ( ) { // …" at bounding box center [825, 420] width 1117 height 637
type textarea "cardsWrap: '[element="speakers-wrapper"]',"
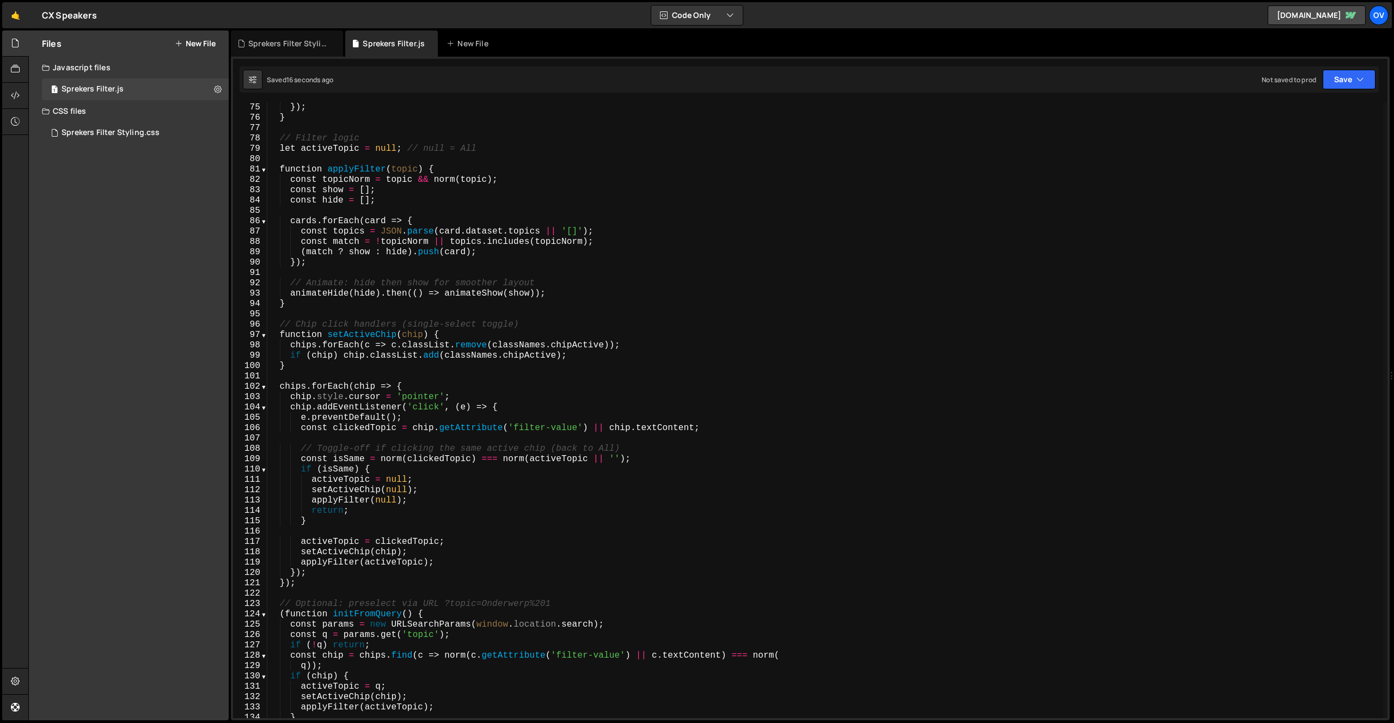
scroll to position [939, 0]
